Goal: Task Accomplishment & Management: Manage account settings

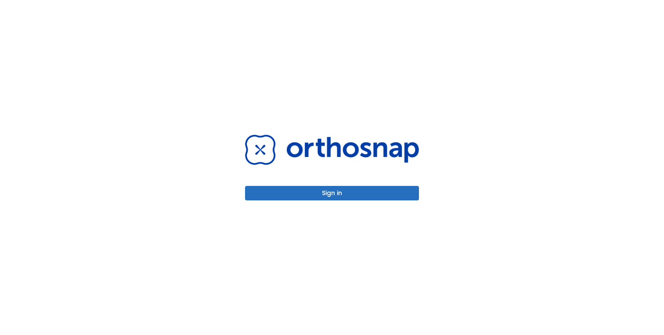
click at [335, 195] on button "Sign in" at bounding box center [332, 193] width 174 height 14
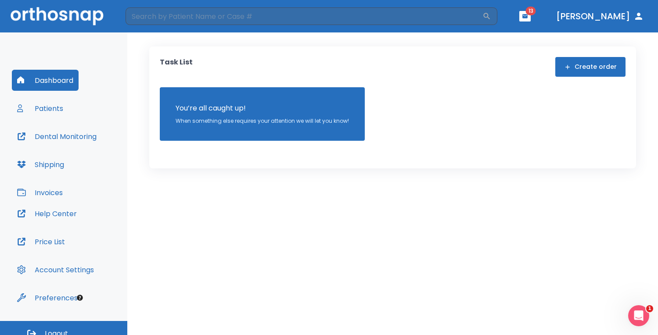
click at [49, 110] on button "Patients" at bounding box center [40, 108] width 57 height 21
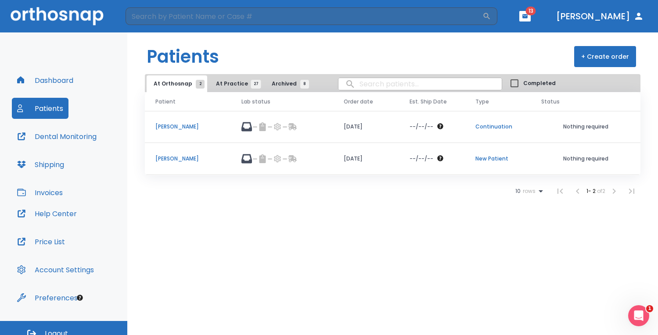
click at [173, 159] on p "David Hinshaw" at bounding box center [187, 159] width 65 height 8
